Goal: Transaction & Acquisition: Obtain resource

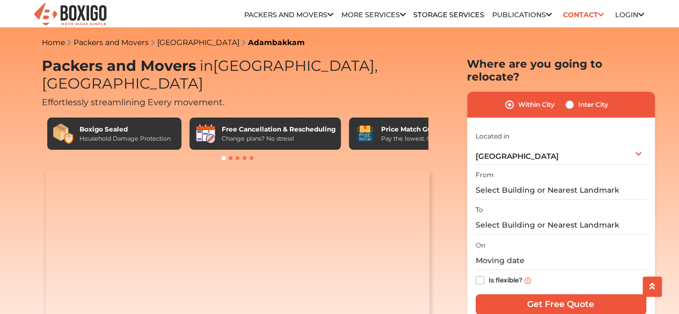
scroll to position [215, 0]
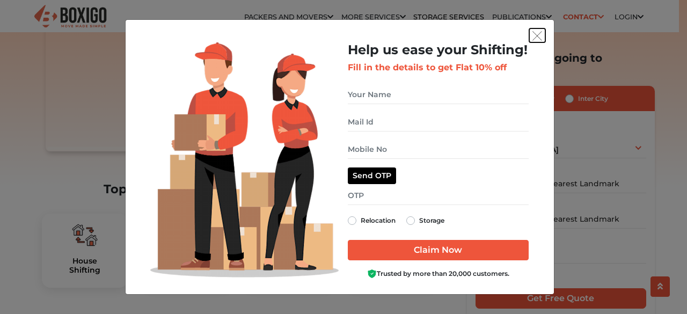
click at [537, 33] on img "get free quote dialog" at bounding box center [538, 36] width 10 height 10
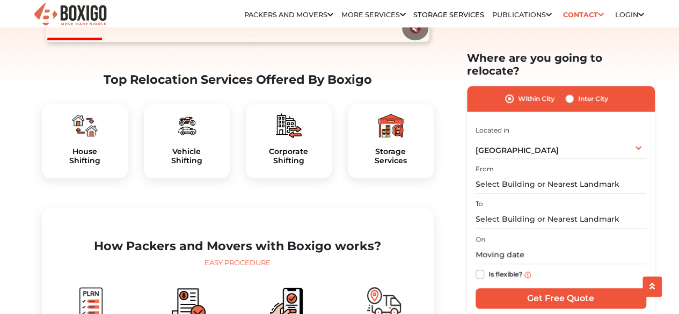
scroll to position [376, 0]
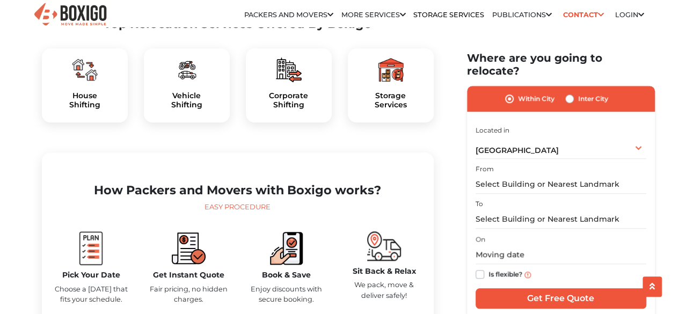
click at [407, 93] on div "Storage Services" at bounding box center [391, 85] width 86 height 74
click at [392, 104] on h5 "Storage Services" at bounding box center [390, 100] width 69 height 18
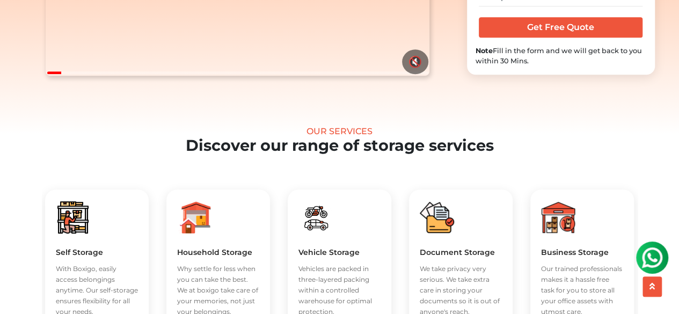
scroll to position [376, 0]
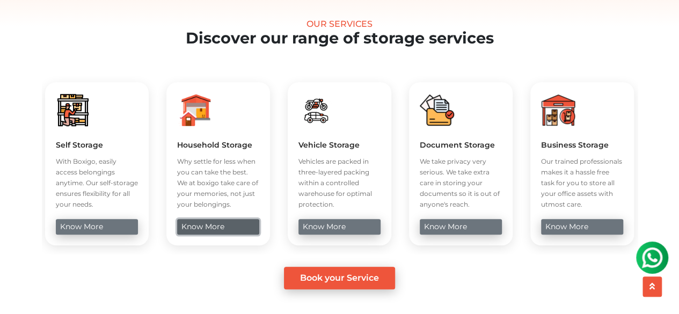
click at [221, 235] on link "know more" at bounding box center [218, 227] width 82 height 16
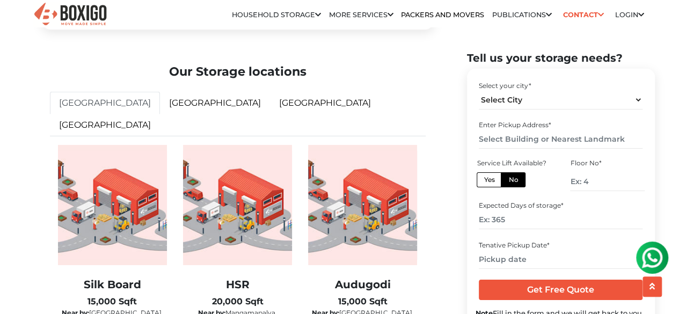
scroll to position [1718, 0]
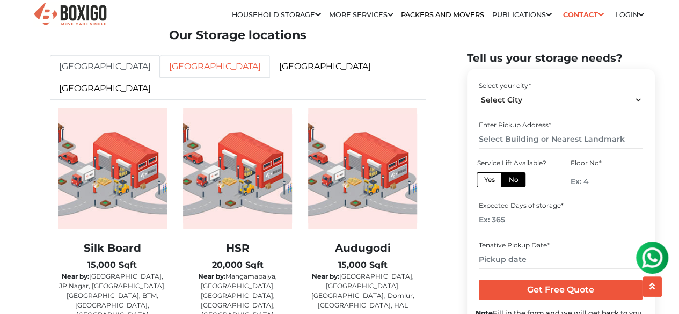
click at [160, 78] on link "[GEOGRAPHIC_DATA]" at bounding box center [215, 66] width 110 height 23
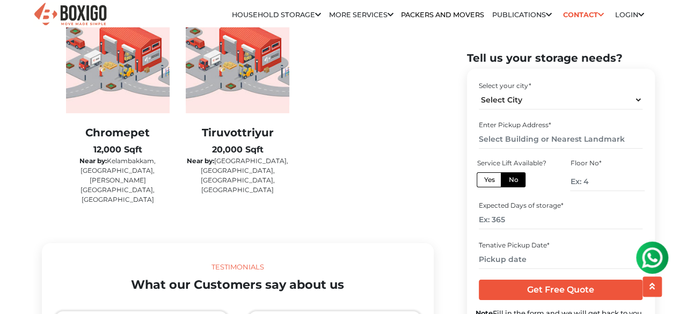
scroll to position [1772, 0]
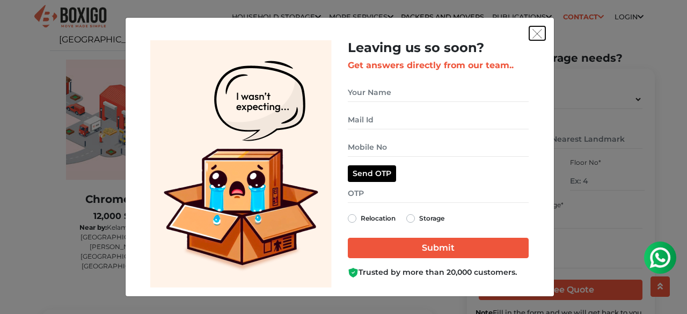
click at [540, 32] on img "get free quote dialog" at bounding box center [538, 34] width 10 height 10
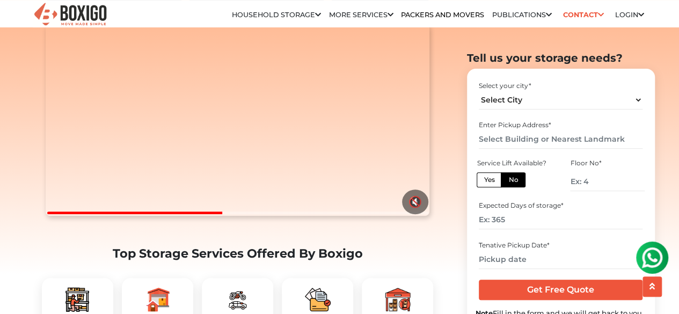
scroll to position [107, 0]
